Goal: Information Seeking & Learning: Learn about a topic

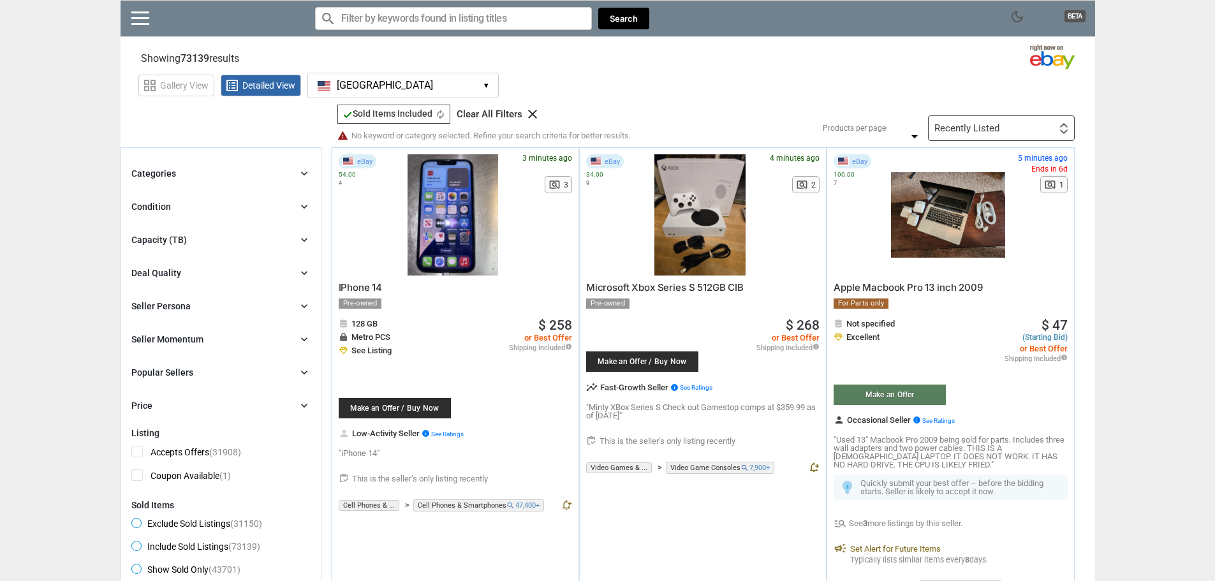
click at [207, 522] on span "Exclude Sold Listings (31150)" at bounding box center [196, 525] width 131 height 15
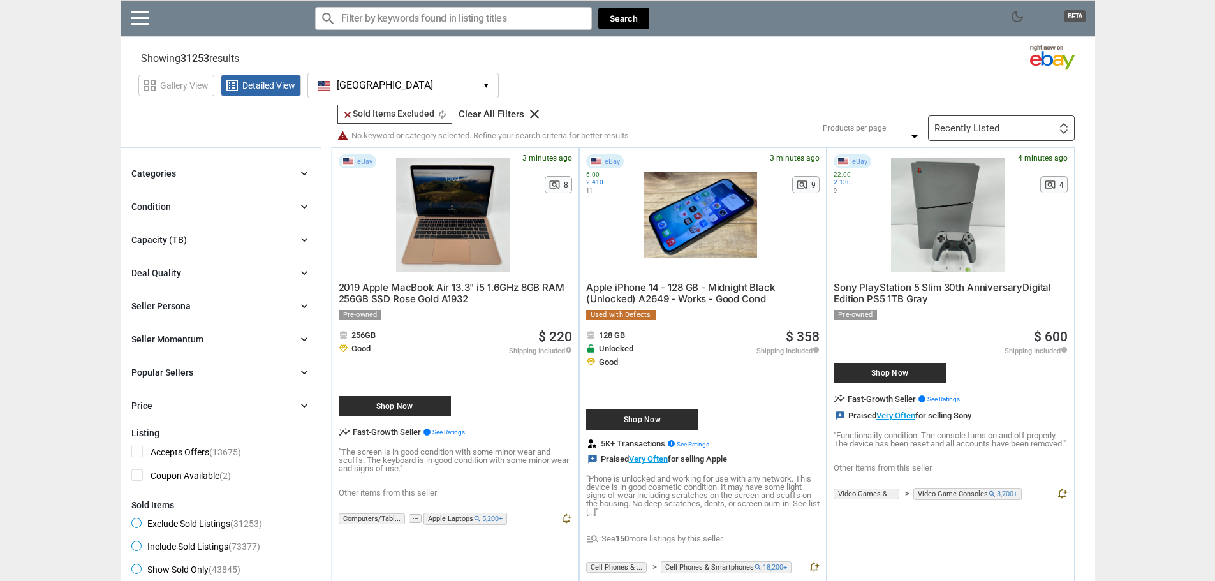
click at [226, 270] on div "Deal Quality chevron_right" at bounding box center [220, 272] width 179 height 15
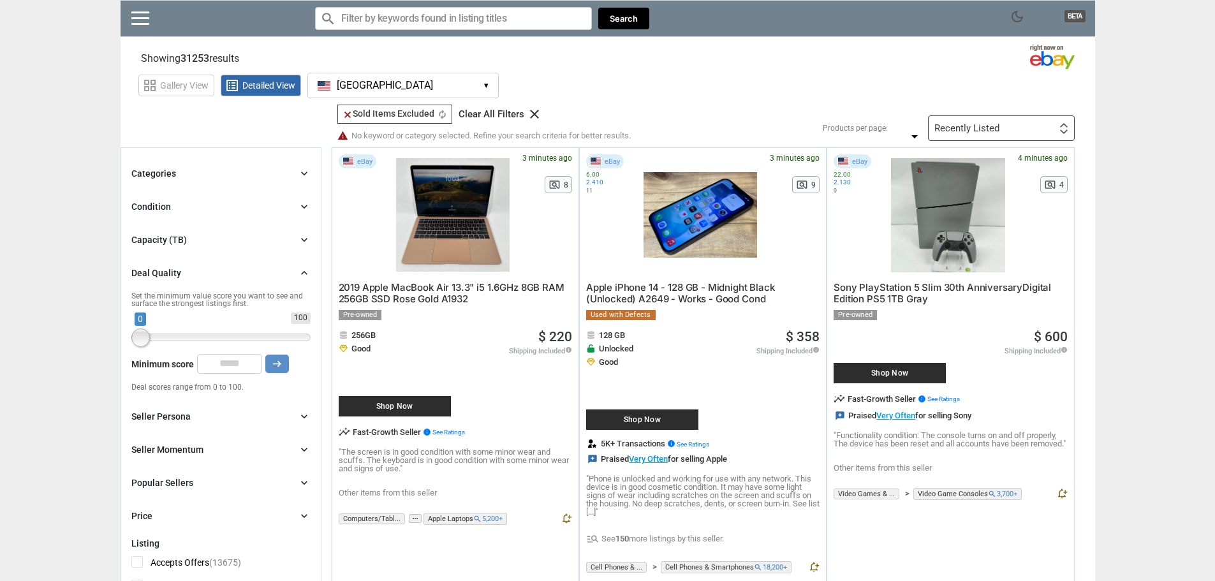
click at [263, 339] on span at bounding box center [220, 337] width 179 height 8
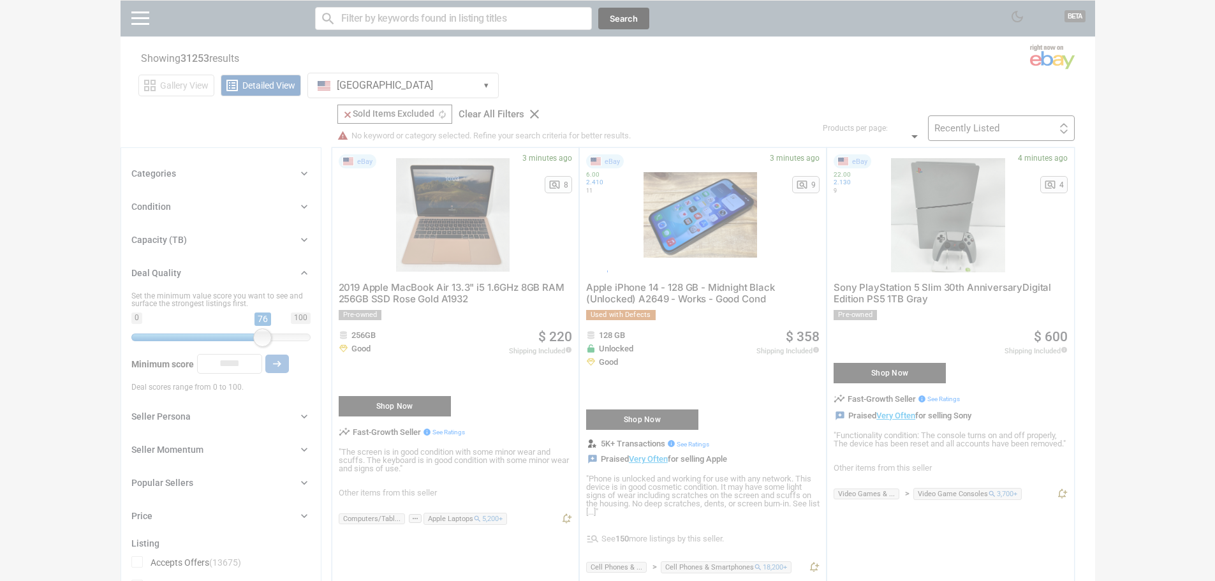
drag, startPoint x: 266, startPoint y: 336, endPoint x: 281, endPoint y: 336, distance: 14.7
click at [281, 336] on div at bounding box center [607, 290] width 1215 height 581
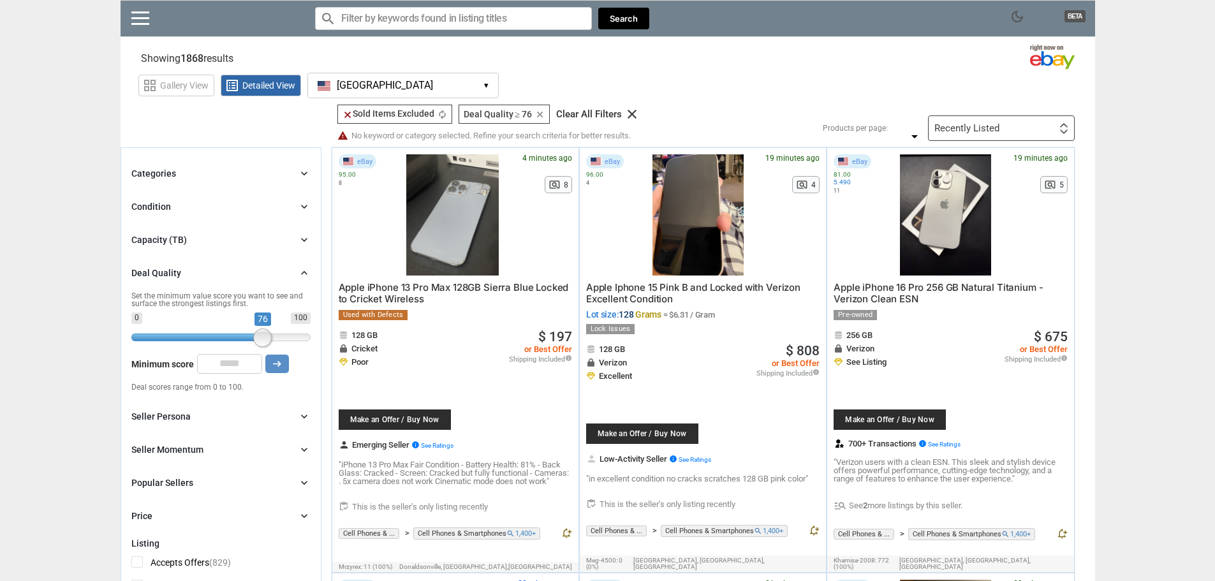
drag, startPoint x: 263, startPoint y: 335, endPoint x: 284, endPoint y: 336, distance: 21.0
click at [281, 339] on span at bounding box center [221, 336] width 146 height 5
type input "**"
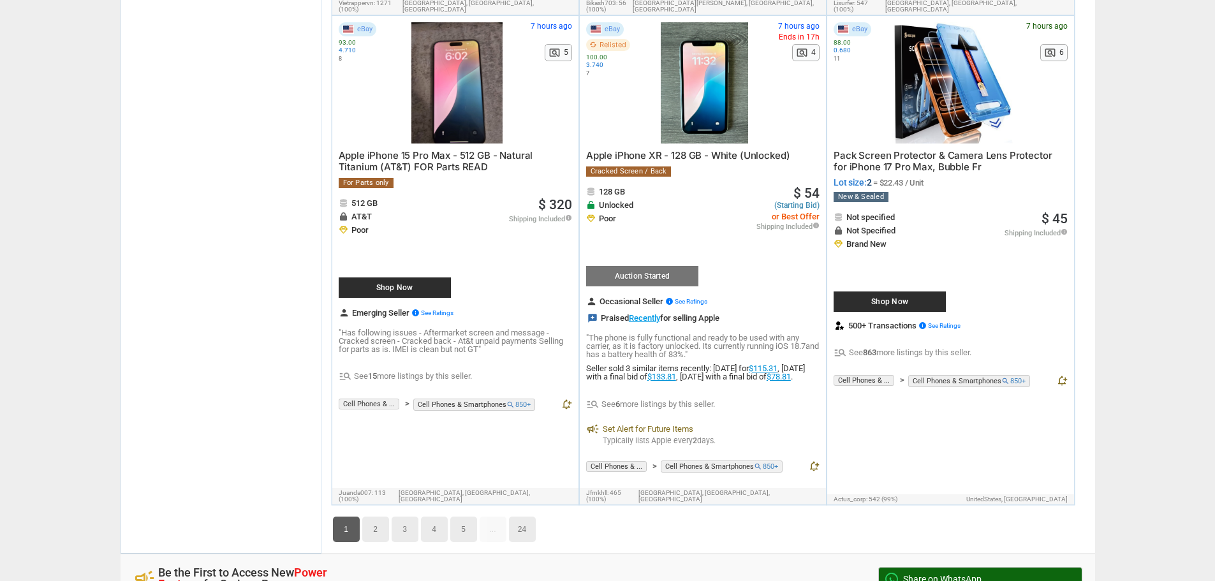
scroll to position [7205, 0]
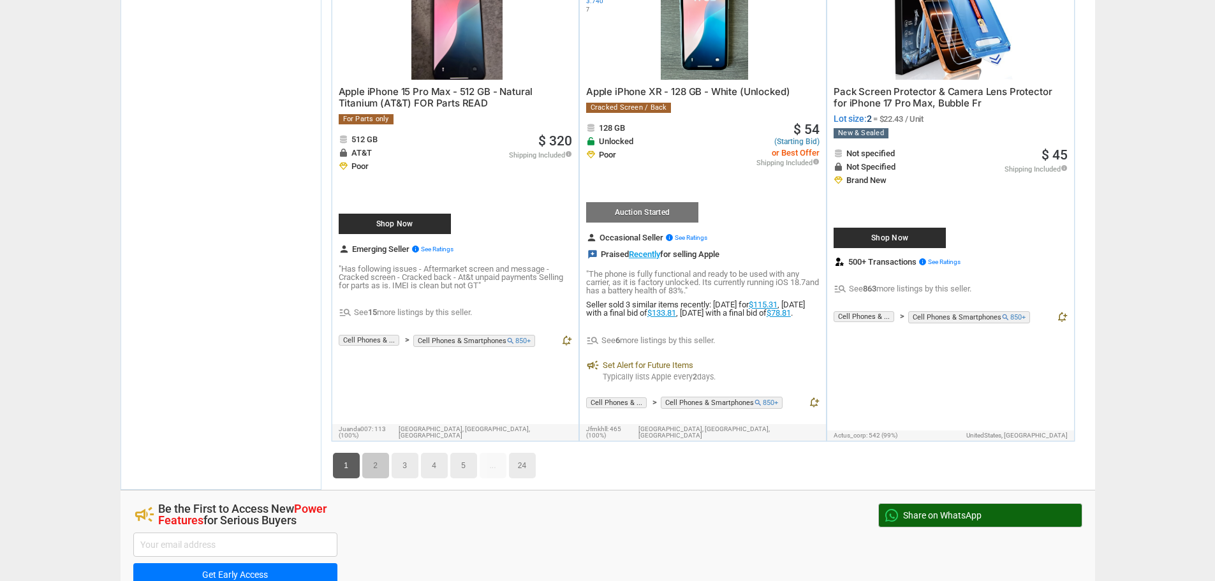
click at [378, 453] on link "2" at bounding box center [375, 466] width 27 height 26
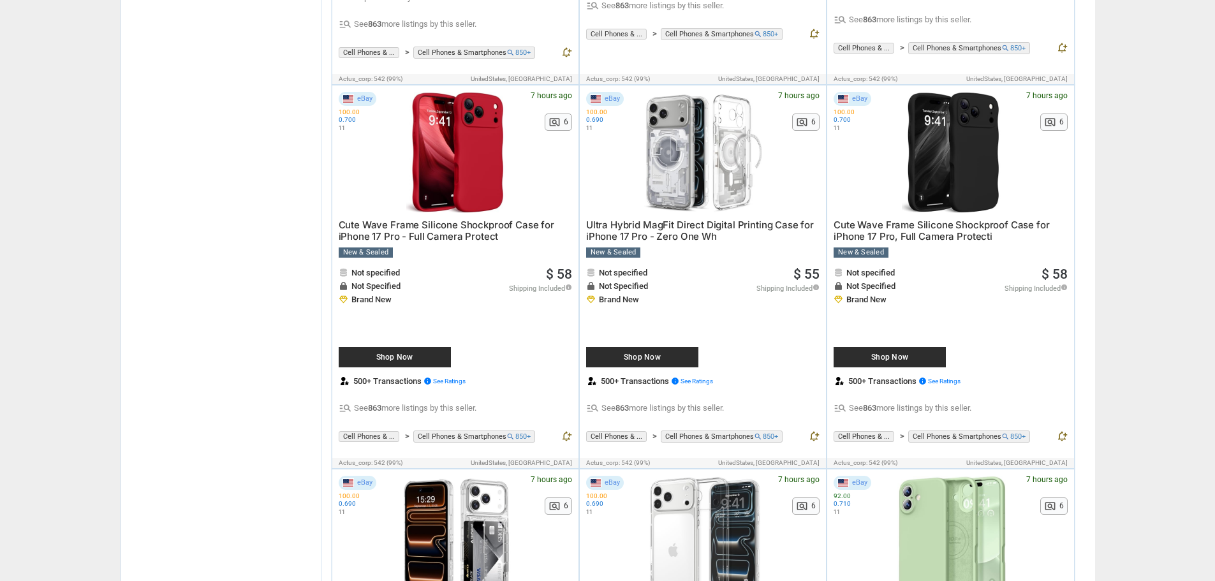
scroll to position [4380, 0]
